Goal: Transaction & Acquisition: Obtain resource

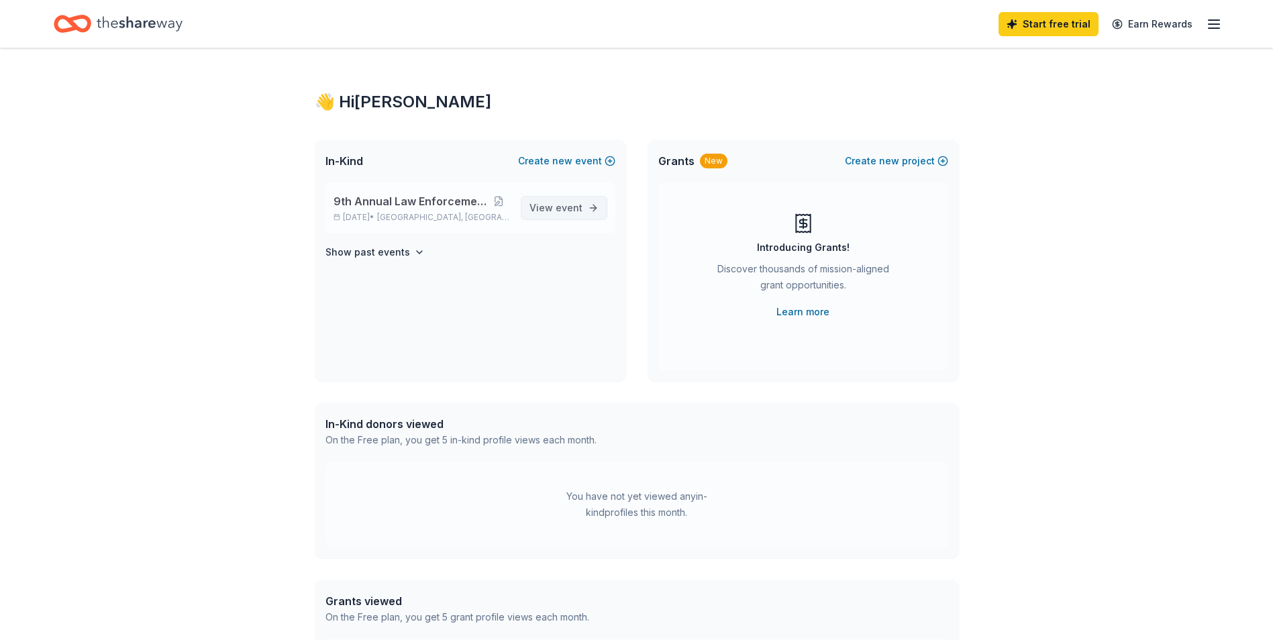
click at [569, 208] on span "event" at bounding box center [569, 207] width 27 height 11
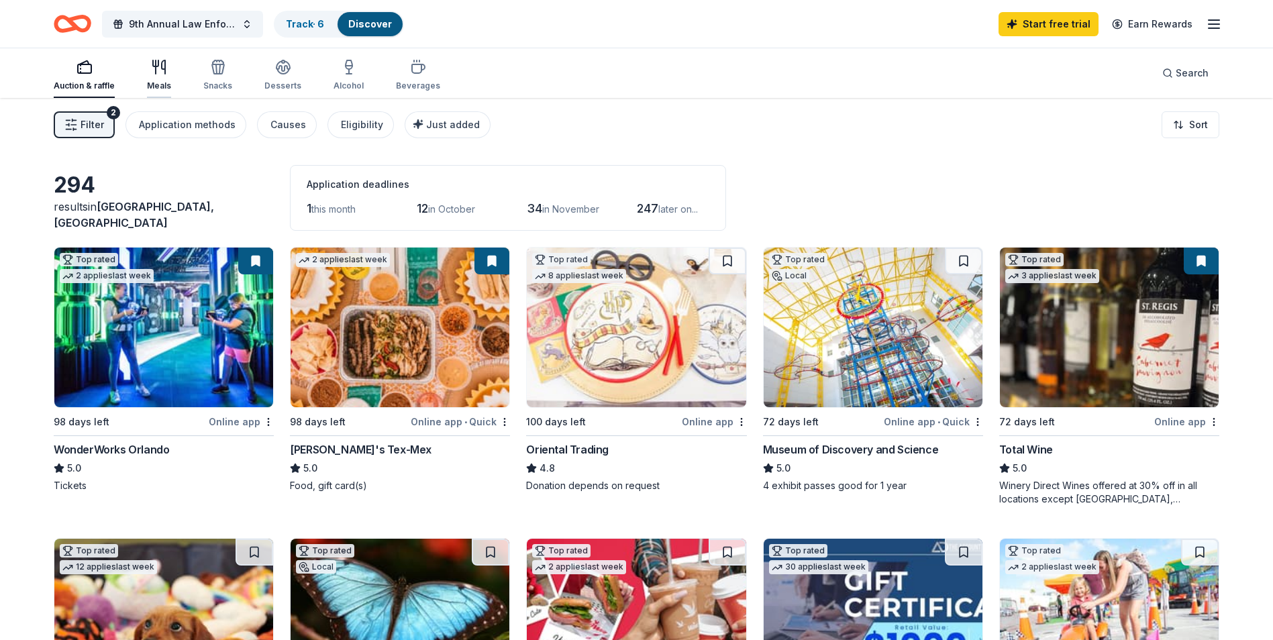
click at [161, 83] on div "Meals" at bounding box center [159, 86] width 24 height 11
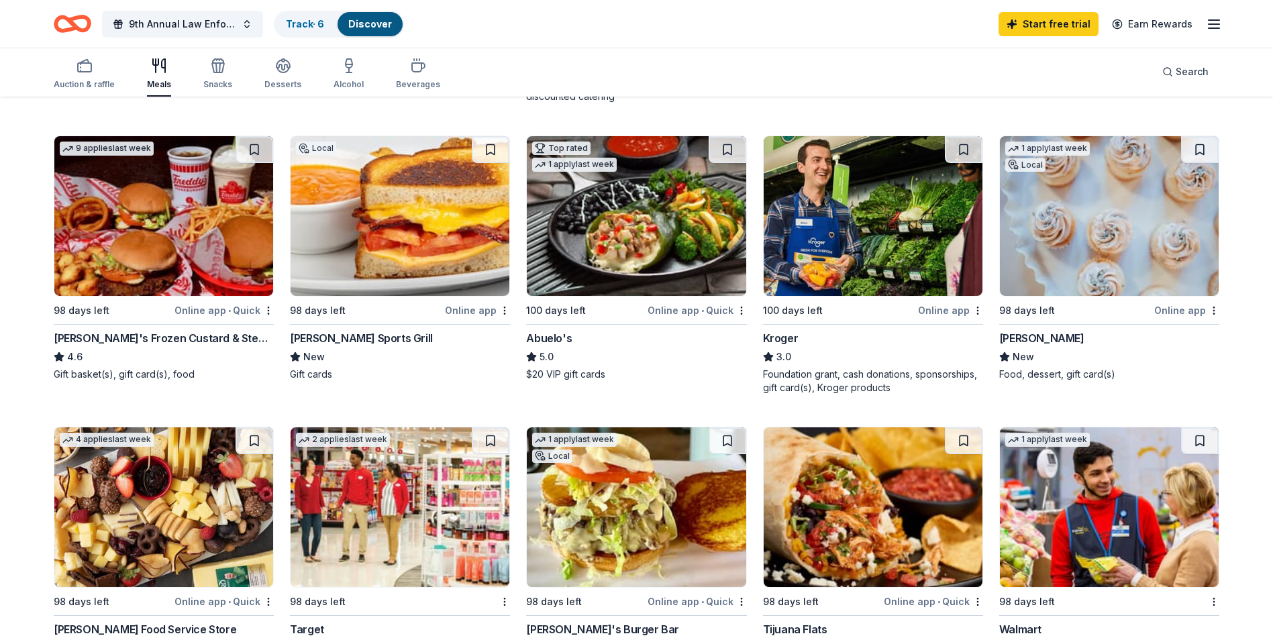
scroll to position [67, 0]
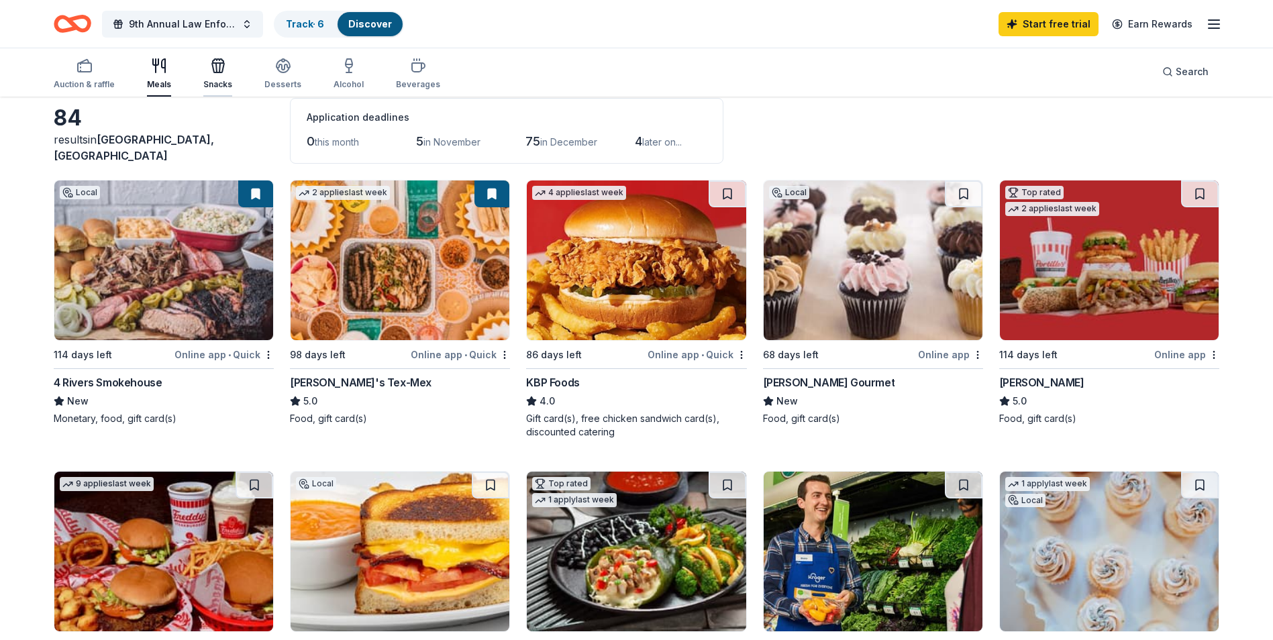
click at [226, 77] on div "Snacks" at bounding box center [217, 74] width 29 height 32
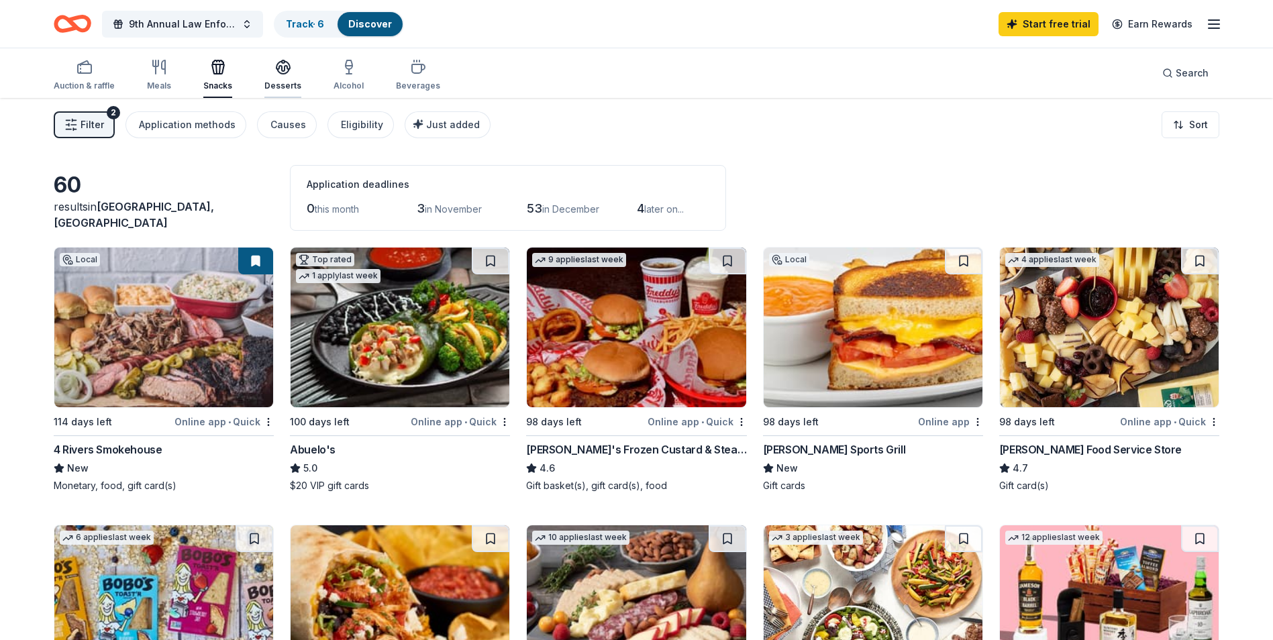
click at [265, 81] on div "Desserts" at bounding box center [282, 86] width 37 height 11
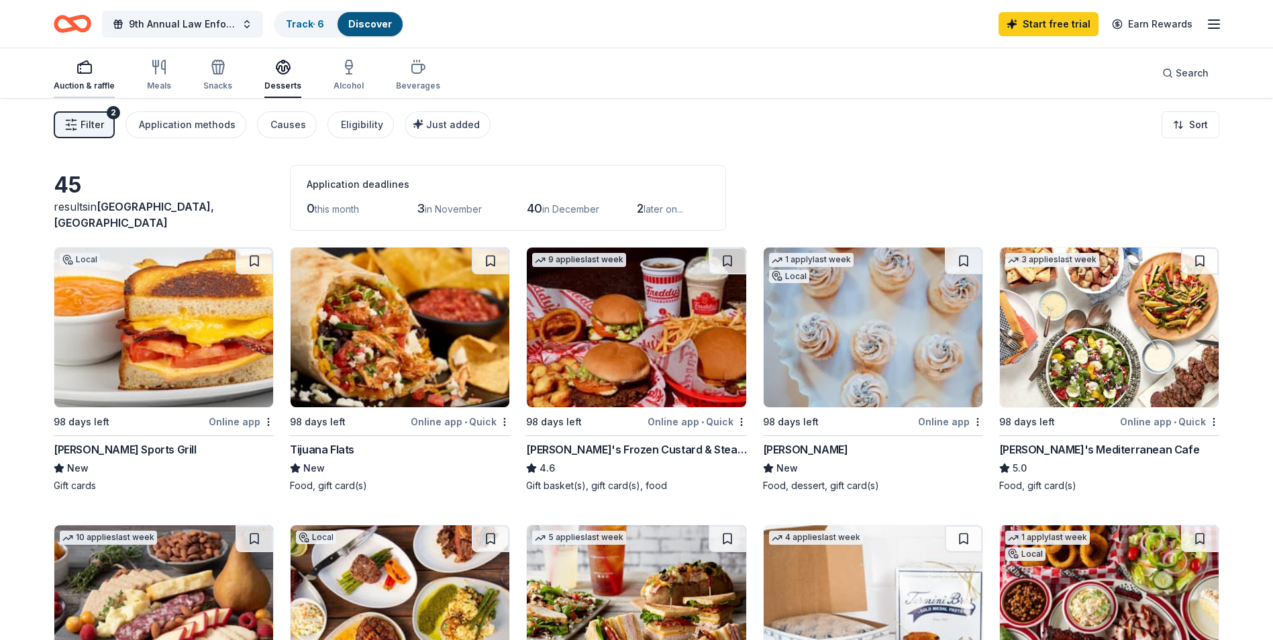
click at [89, 73] on rect "button" at bounding box center [84, 68] width 13 height 9
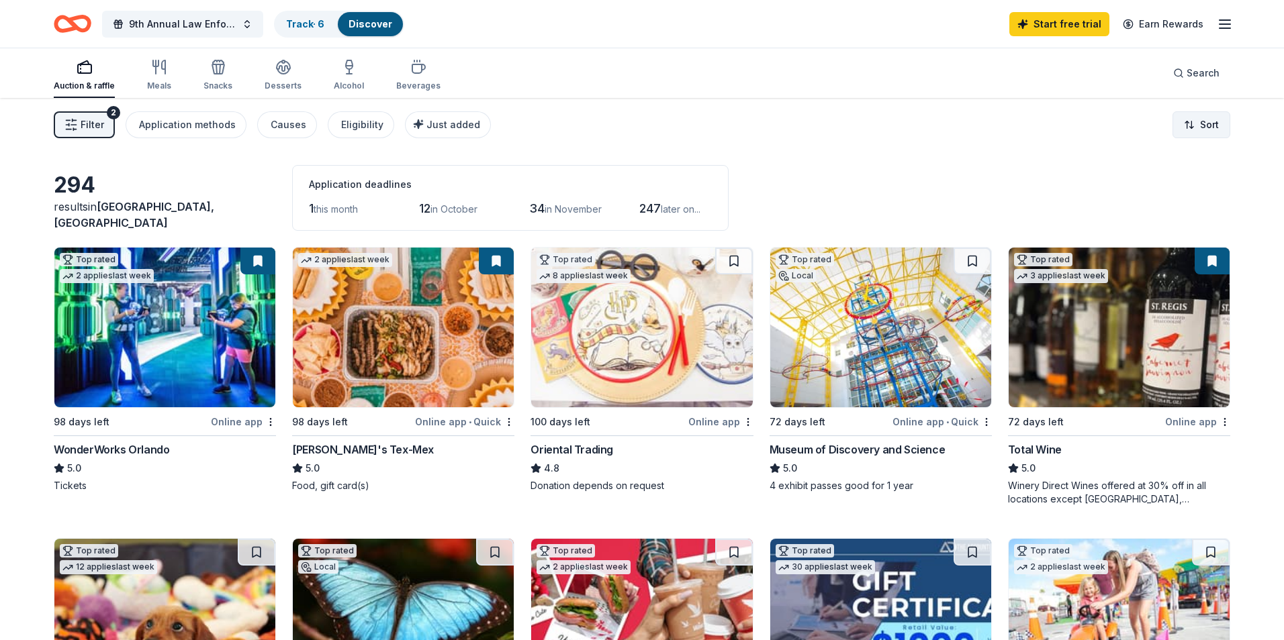
click at [1202, 129] on html "9th Annual Law Enforcement Gala Track · 6 Discover Start free trial Earn Reward…" at bounding box center [642, 320] width 1284 height 640
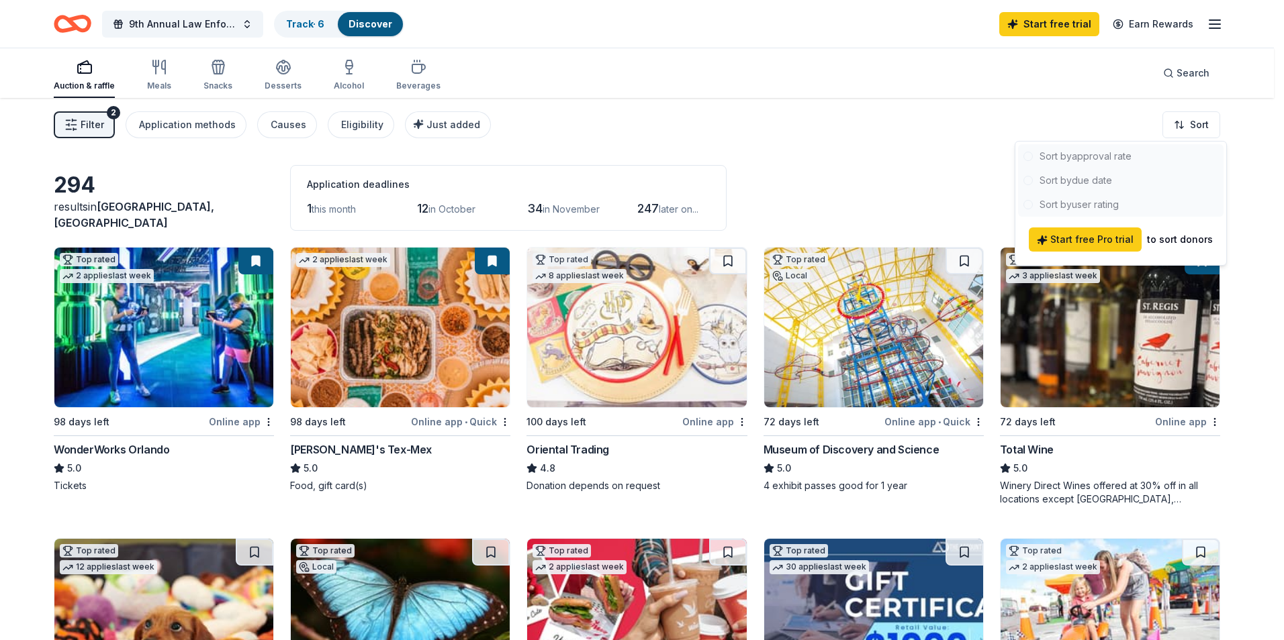
click at [1107, 128] on html "9th Annual Law Enforcement Gala Track · 6 Discover Start free trial Earn Reward…" at bounding box center [642, 320] width 1284 height 640
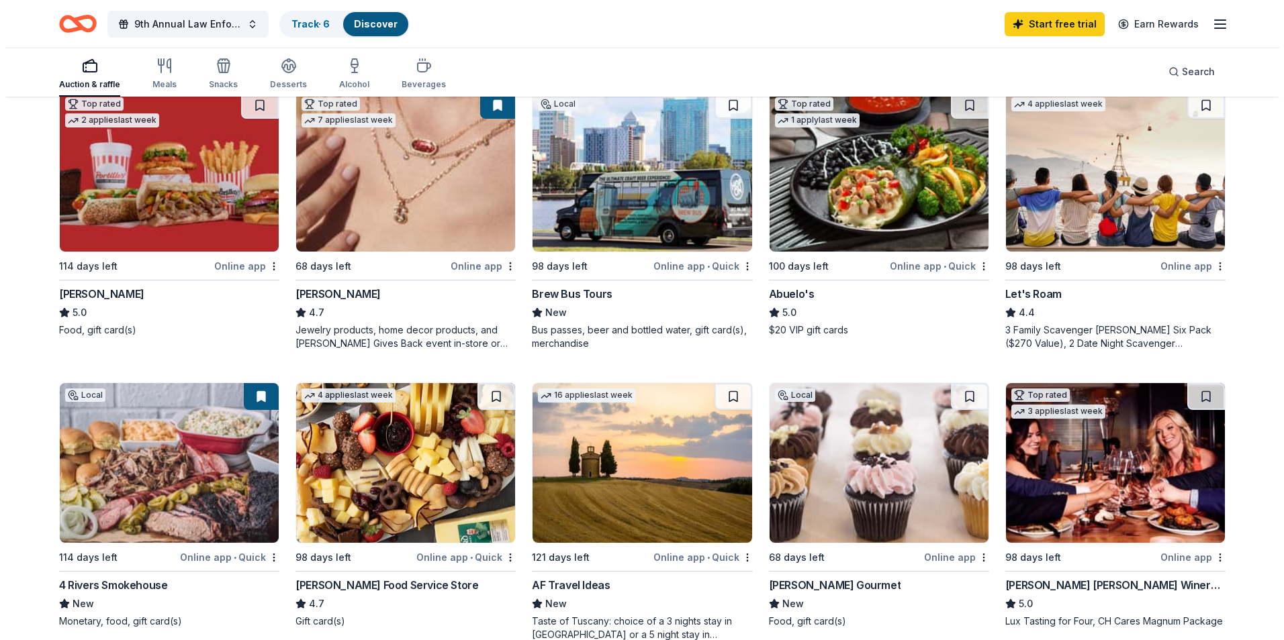
scroll to position [806, 0]
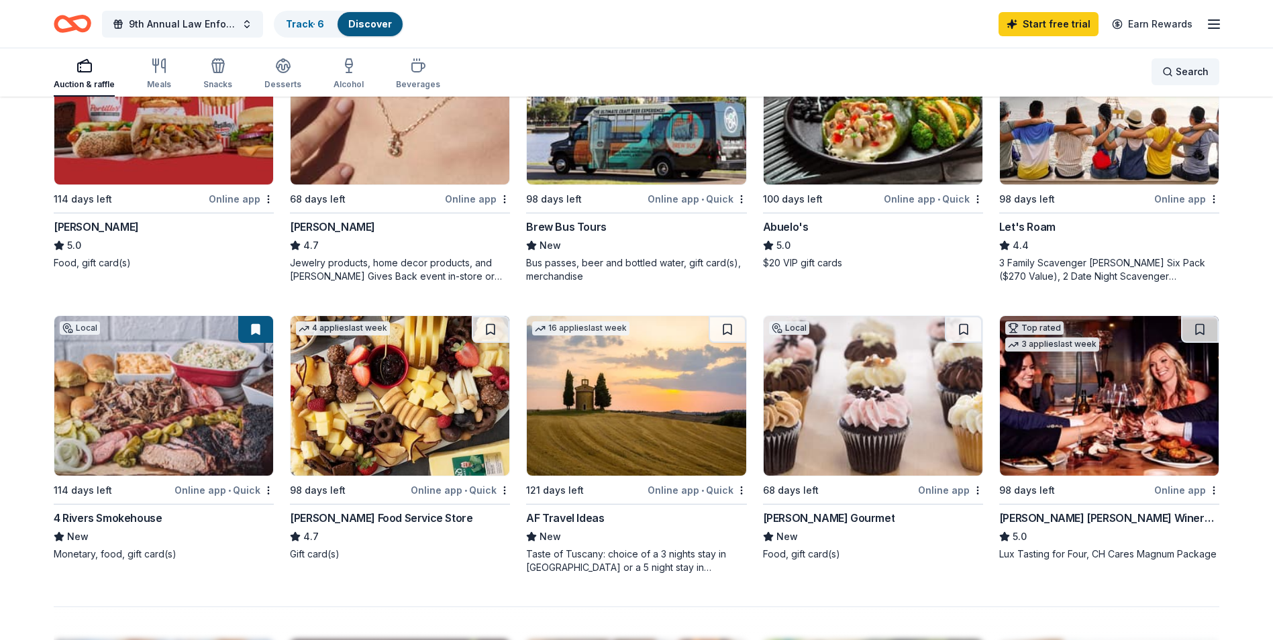
click at [1175, 73] on div "Search" at bounding box center [1186, 72] width 46 height 16
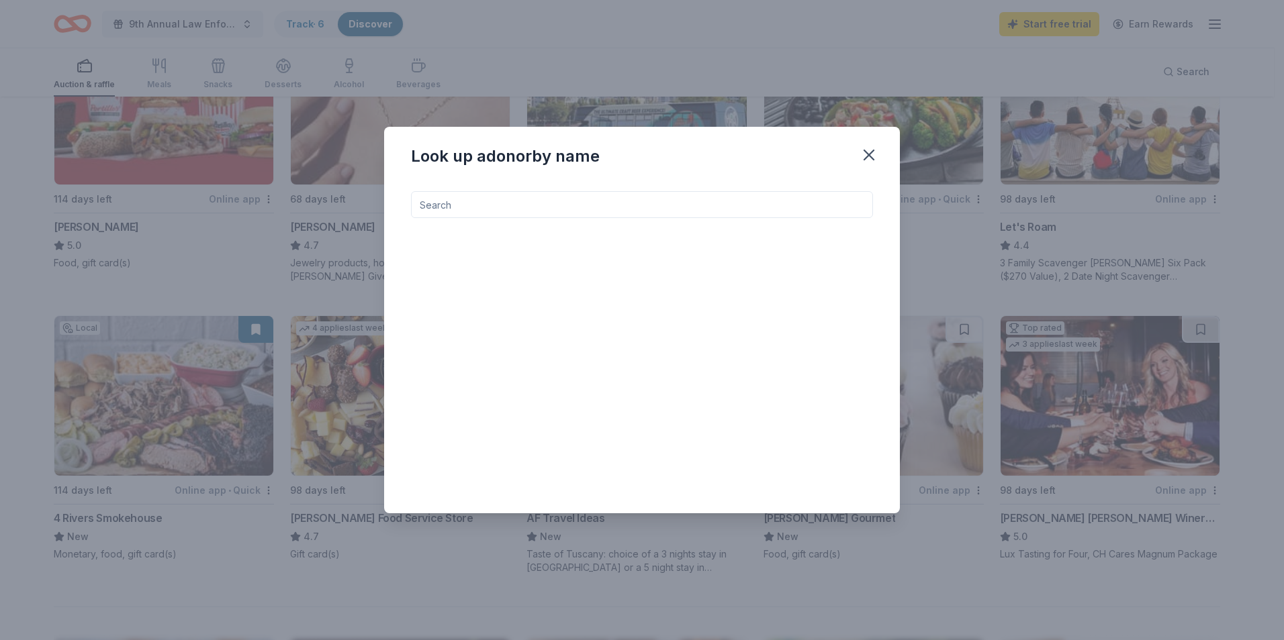
type input "y"
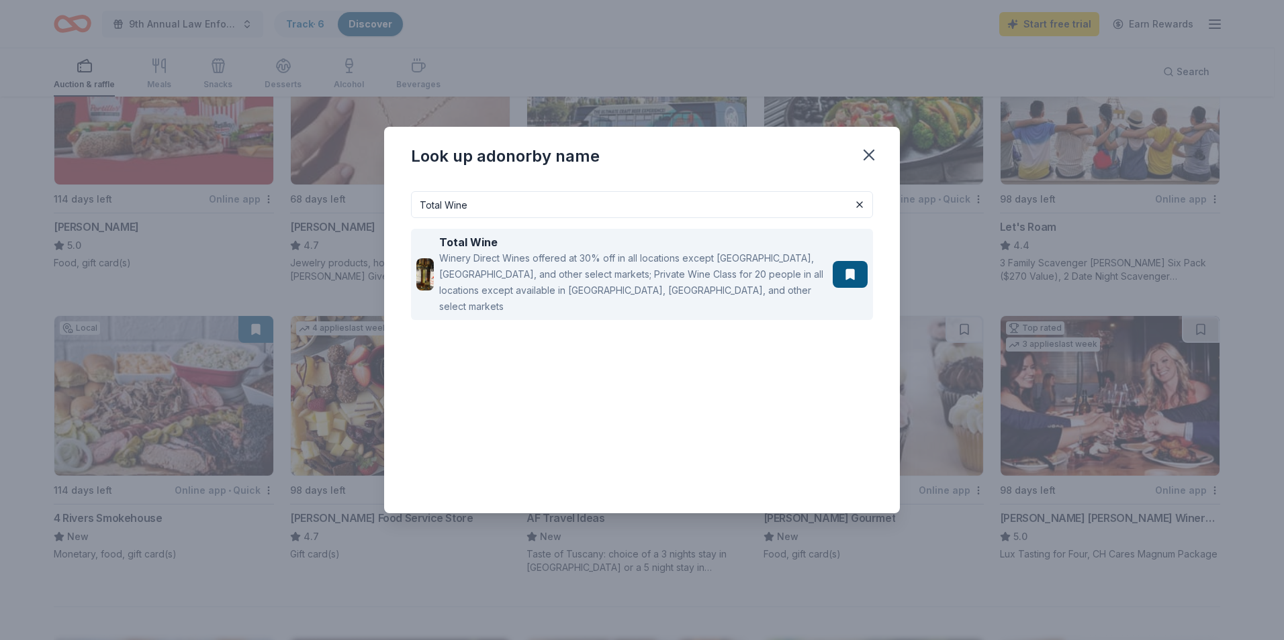
type input "Total Wine"
click at [736, 273] on div "Winery Direct Wines offered at 30% off in all locations except [GEOGRAPHIC_DATA…" at bounding box center [633, 282] width 388 height 64
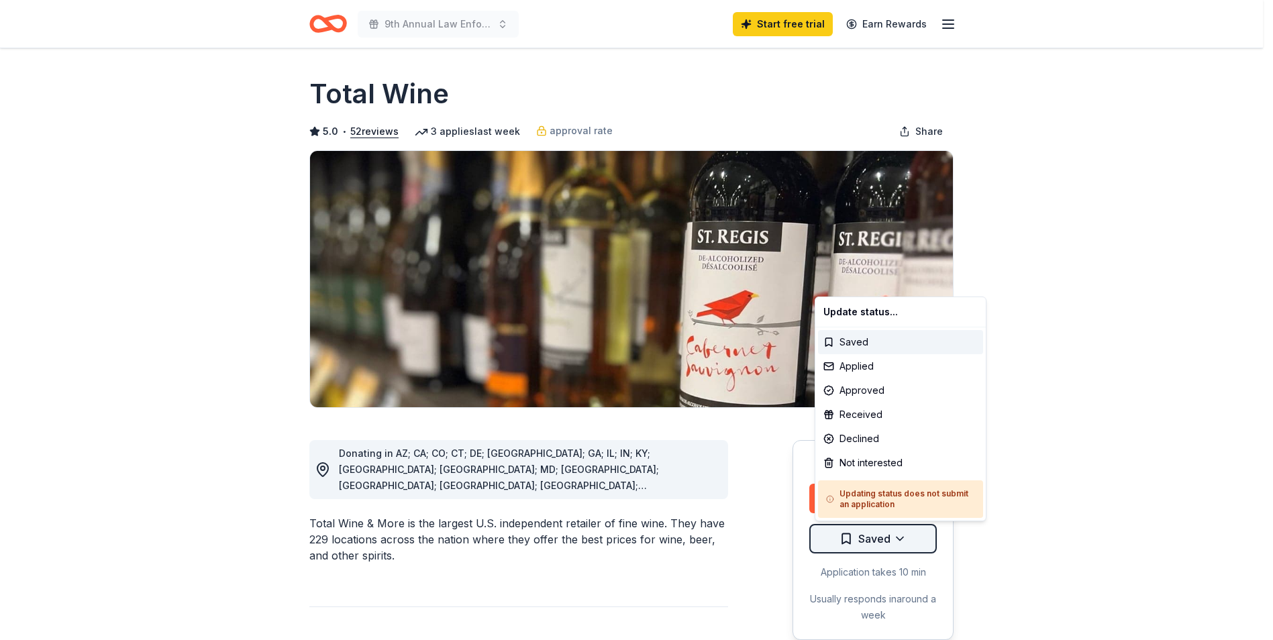
click at [886, 542] on html "9th Annual Law Enforcement Gala Start free trial Earn Rewards Due [DATE] Share …" at bounding box center [636, 320] width 1273 height 640
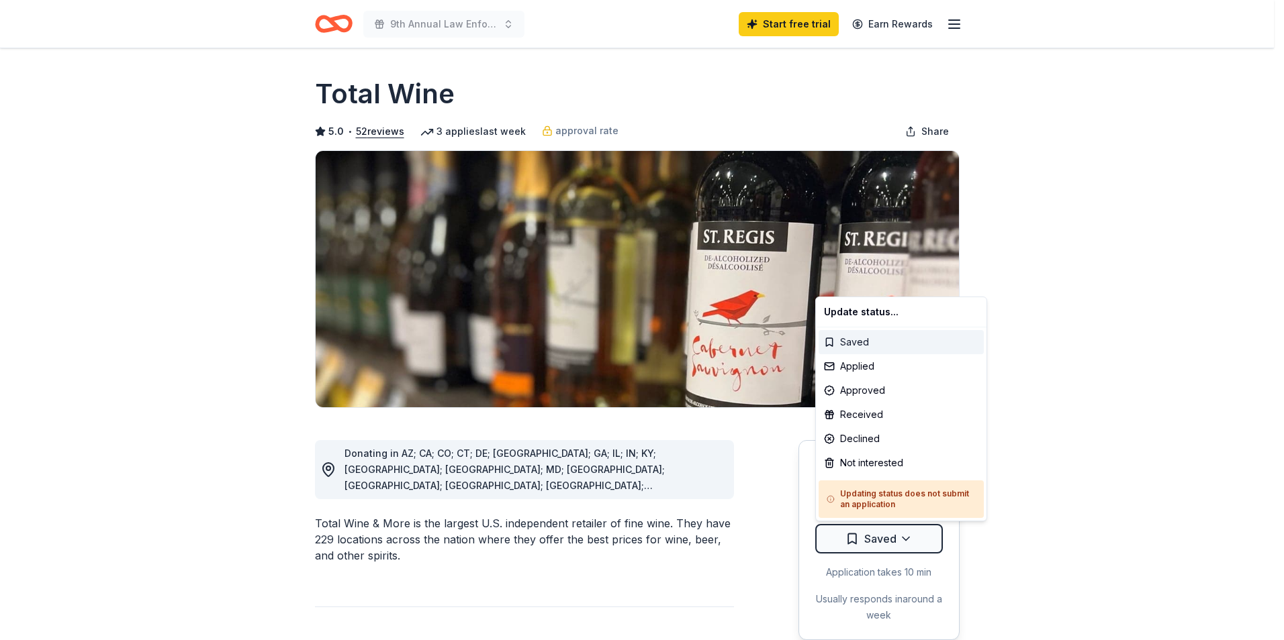
click at [863, 340] on div "Saved" at bounding box center [900, 342] width 165 height 24
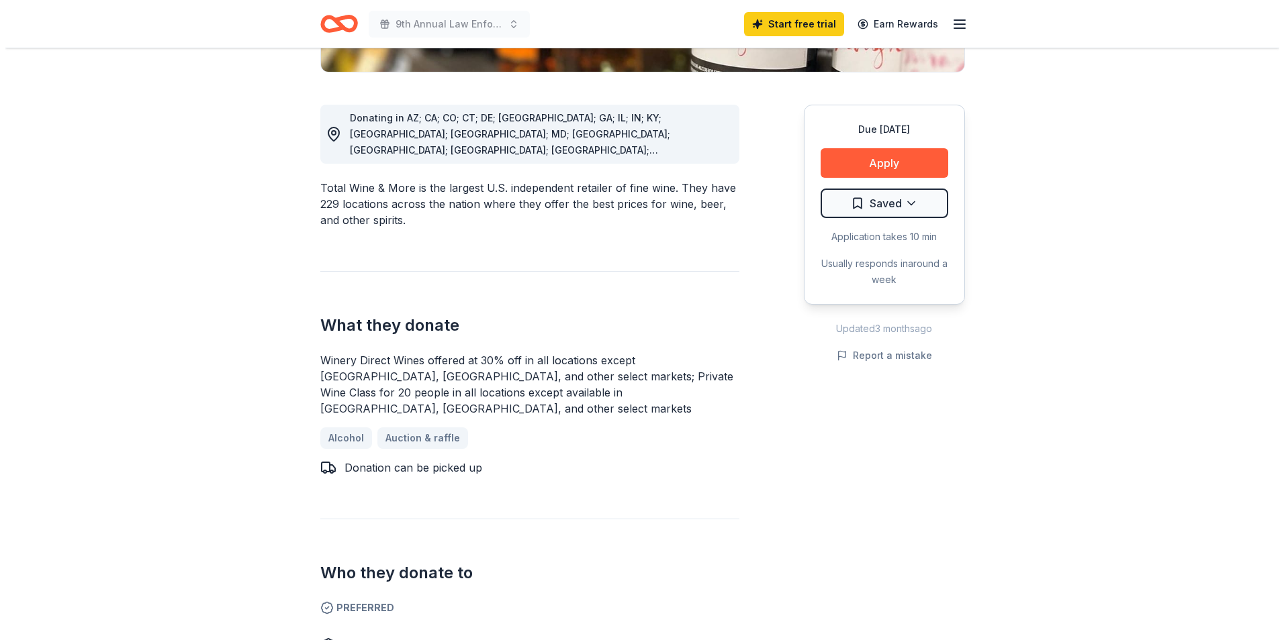
scroll to position [67, 0]
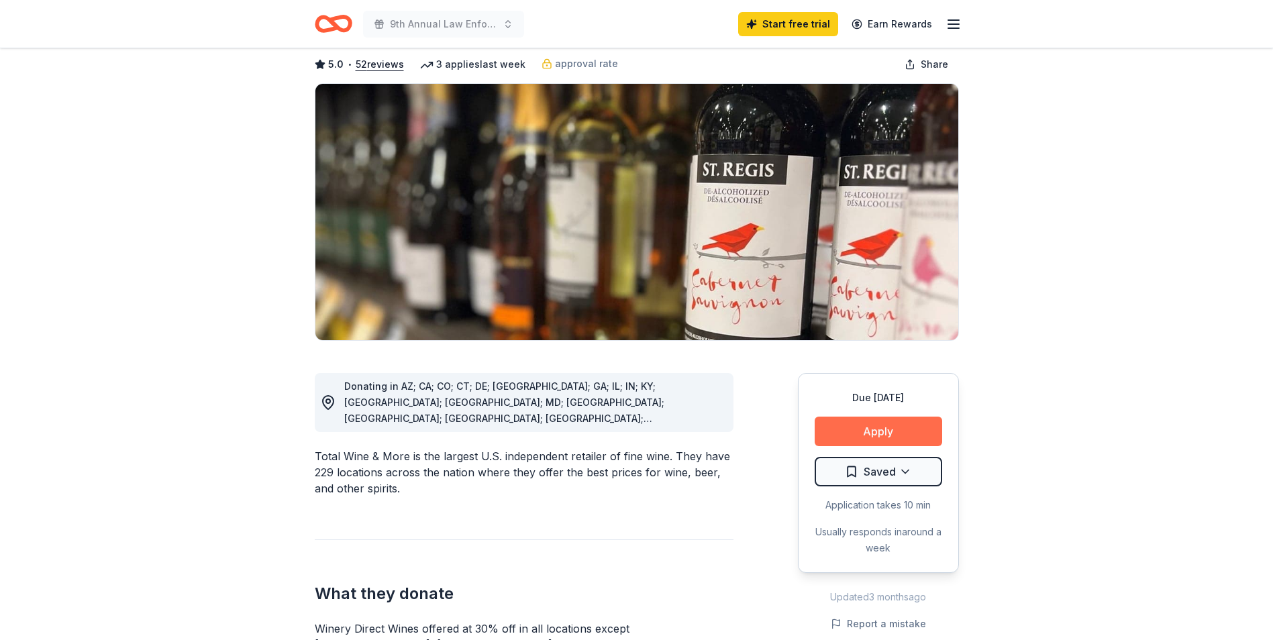
click at [887, 431] on button "Apply" at bounding box center [879, 432] width 128 height 30
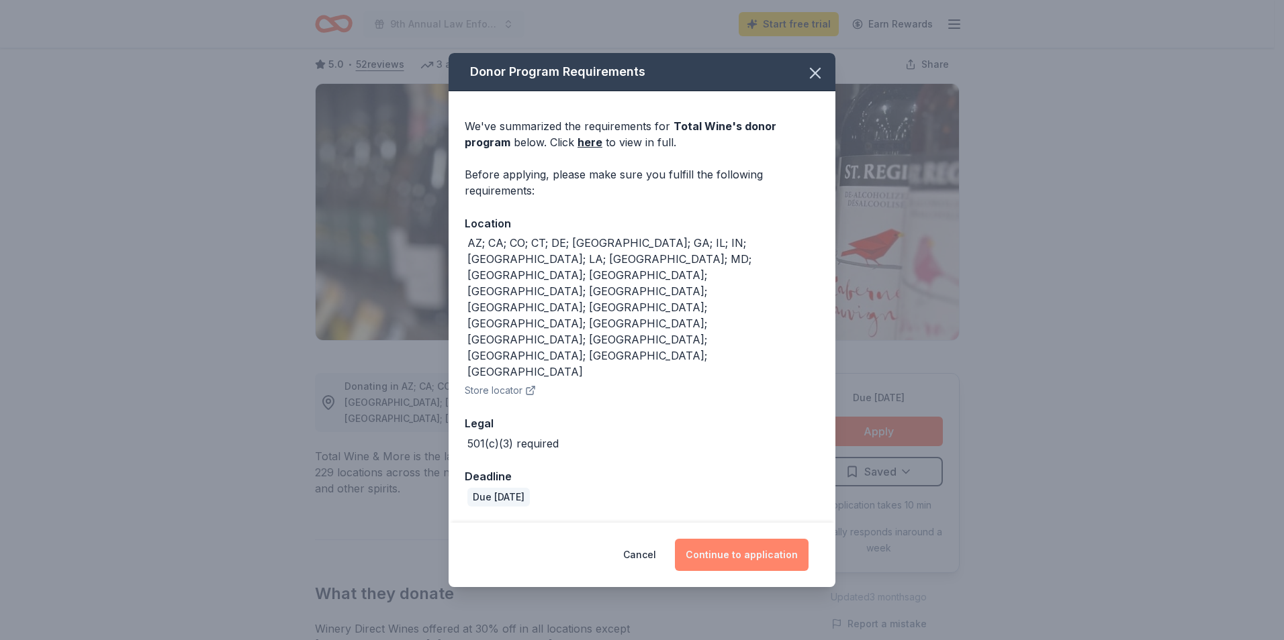
click at [735, 539] on button "Continue to application" at bounding box center [742, 555] width 134 height 32
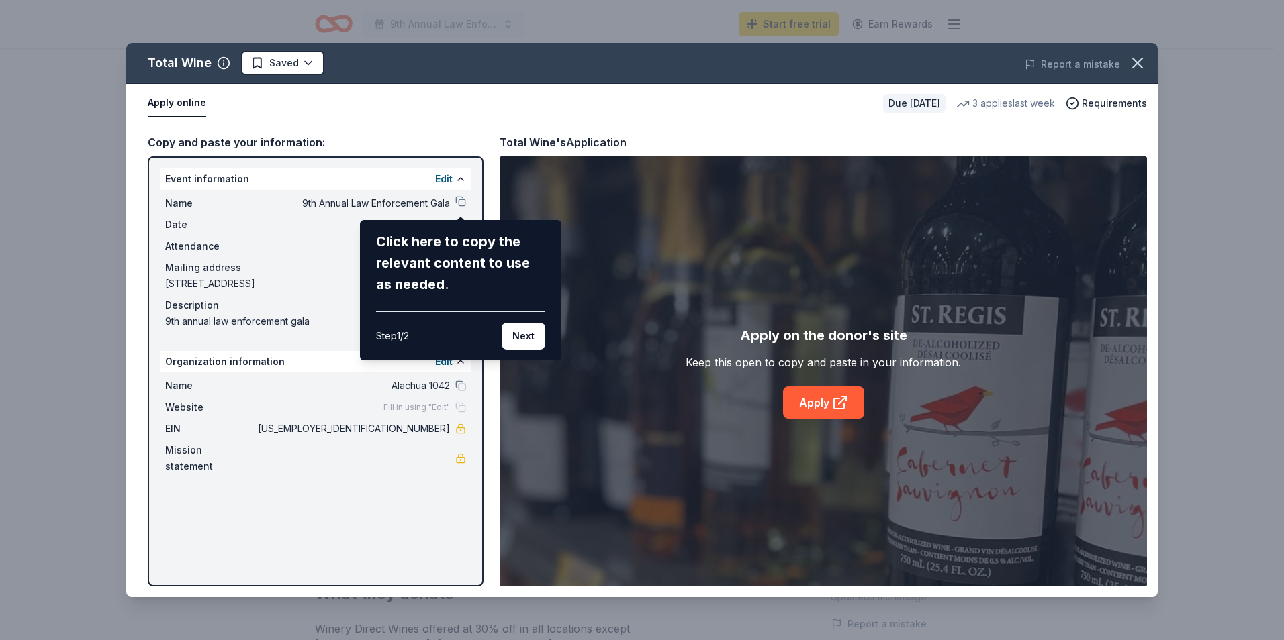
click at [522, 336] on button "Next" at bounding box center [523, 336] width 44 height 27
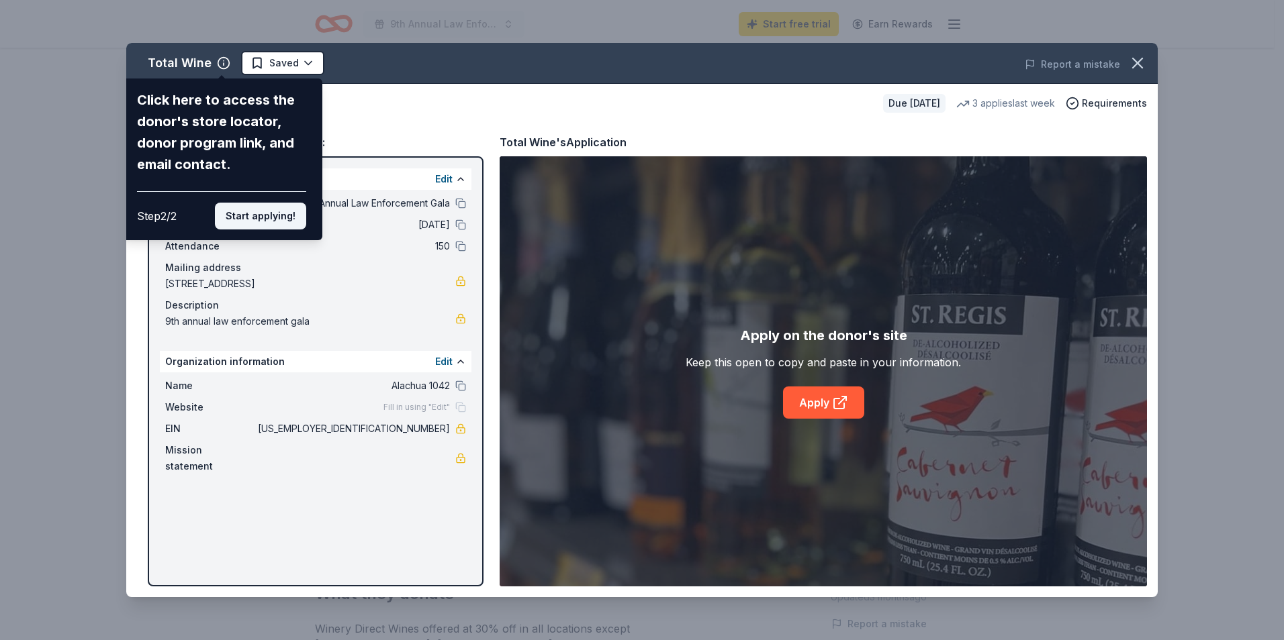
click at [277, 218] on button "Start applying!" at bounding box center [260, 216] width 91 height 27
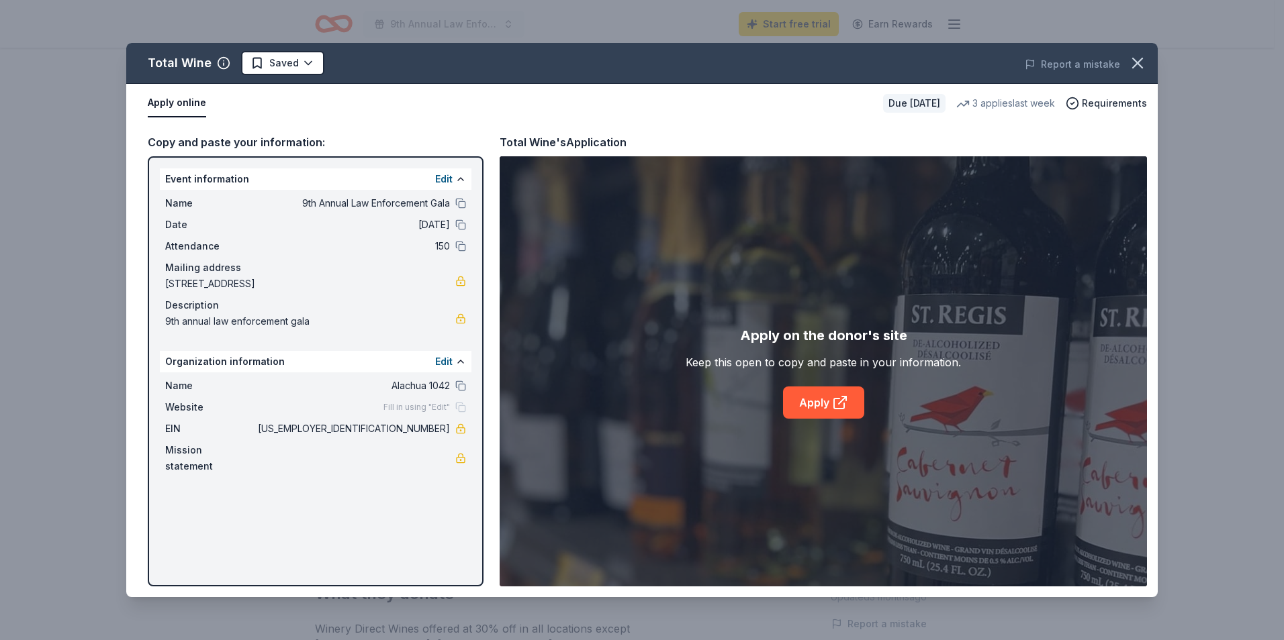
click at [831, 411] on div "Total Wine Saved Report a mistake Apply online Due in 72 days 3 applies last we…" at bounding box center [641, 320] width 1031 height 555
click at [822, 402] on link "Apply" at bounding box center [823, 403] width 81 height 32
